Goal: Task Accomplishment & Management: Manage account settings

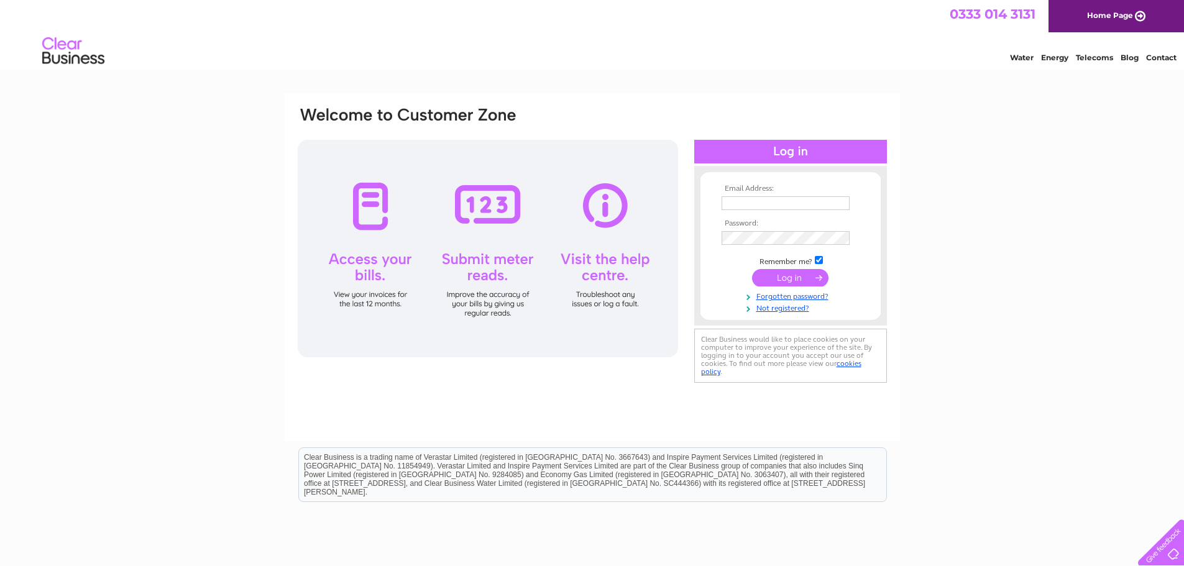
click at [795, 198] on input "text" at bounding box center [786, 203] width 128 height 14
type input "sarah.mansbridge@lloyd.ltd.uk"
drag, startPoint x: 845, startPoint y: 202, endPoint x: 656, endPoint y: 208, distance: 188.4
click at [656, 208] on div "Email Address: sarah.mansbridge@lloyd.ltd.uk Password:" at bounding box center [592, 247] width 592 height 282
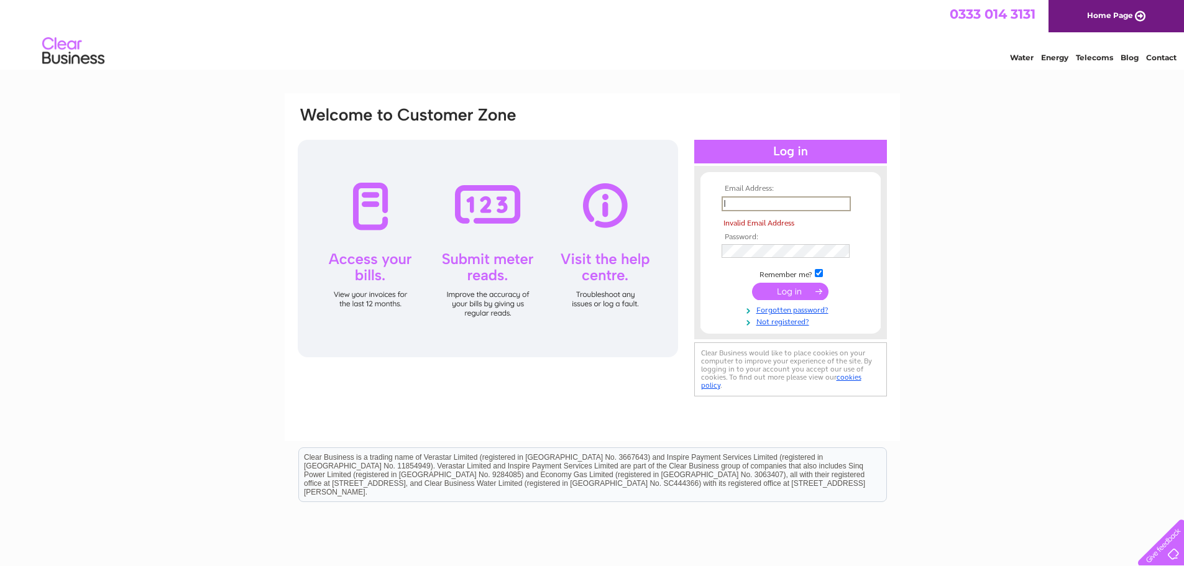
type input "ltd.purchaseledger@lloyd.ltd.uk"
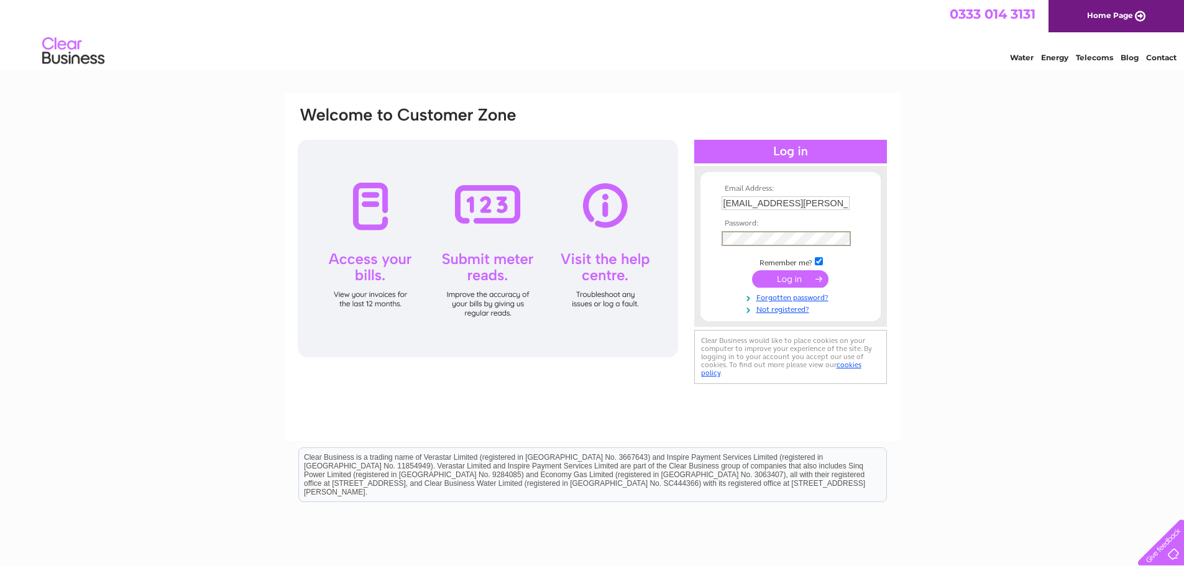
click at [752, 270] on input "submit" at bounding box center [790, 278] width 76 height 17
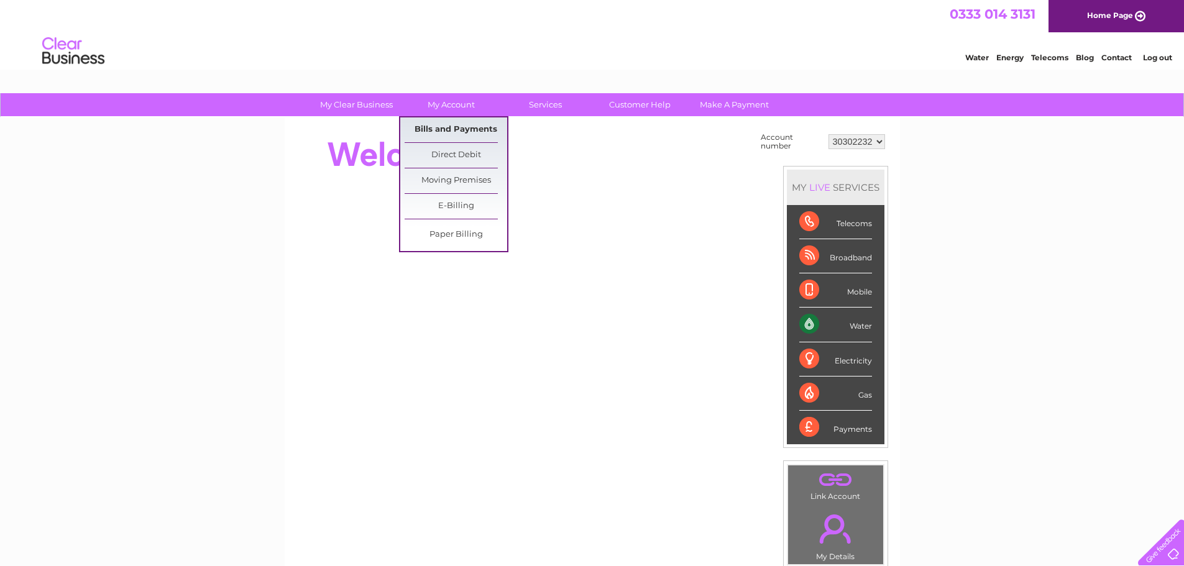
click at [460, 135] on link "Bills and Payments" at bounding box center [456, 129] width 103 height 25
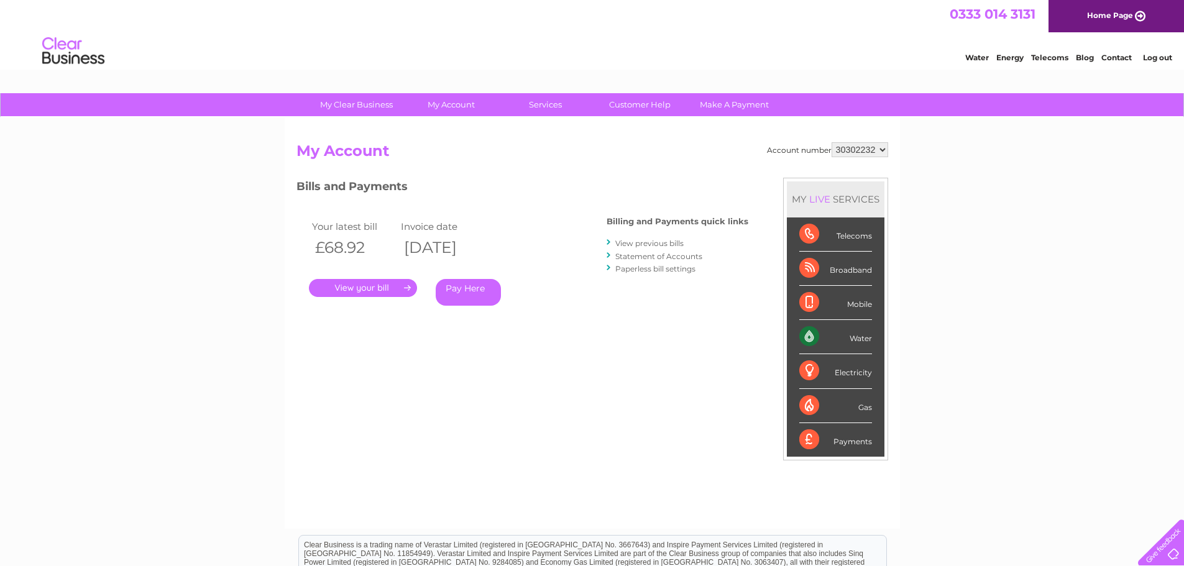
click at [378, 287] on link "." at bounding box center [363, 288] width 108 height 18
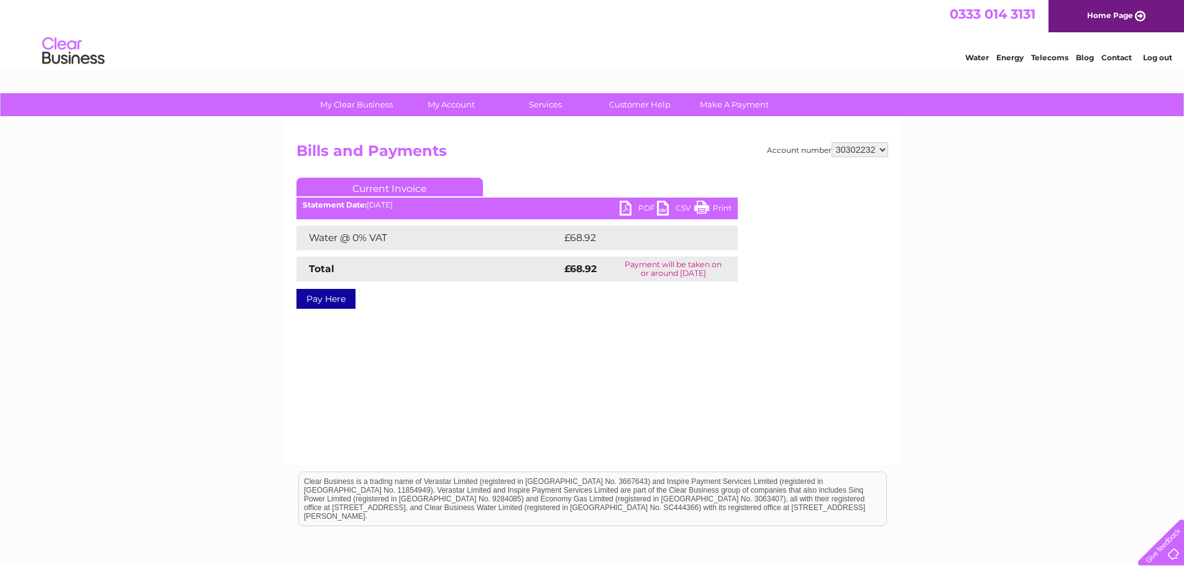
click at [629, 210] on link "PDF" at bounding box center [638, 210] width 37 height 18
